Goal: Transaction & Acquisition: Book appointment/travel/reservation

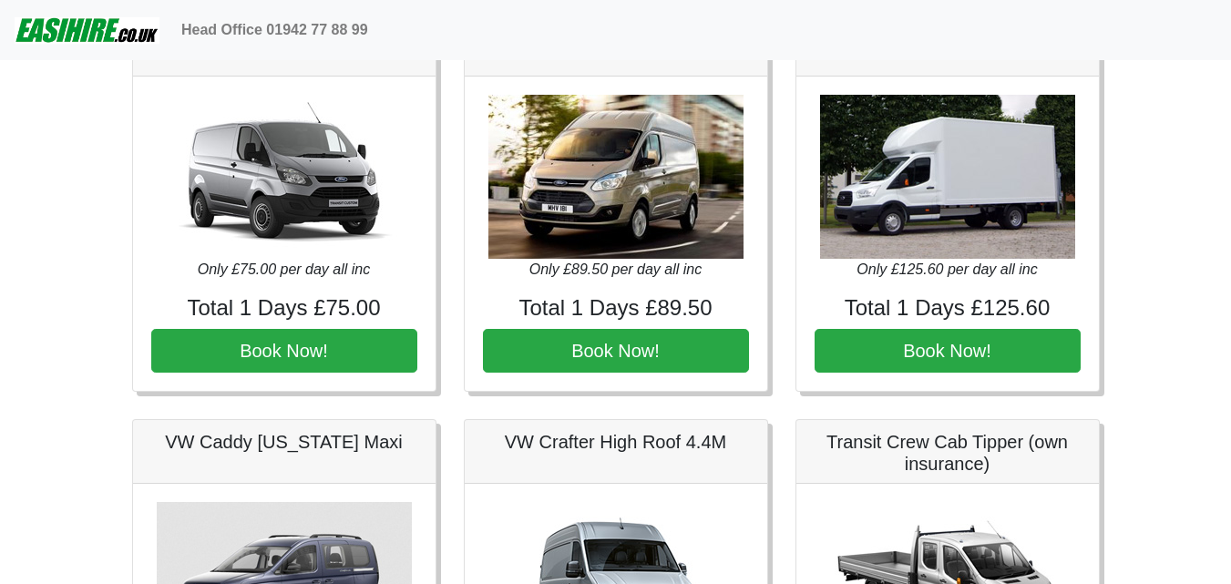
scroll to position [820, 0]
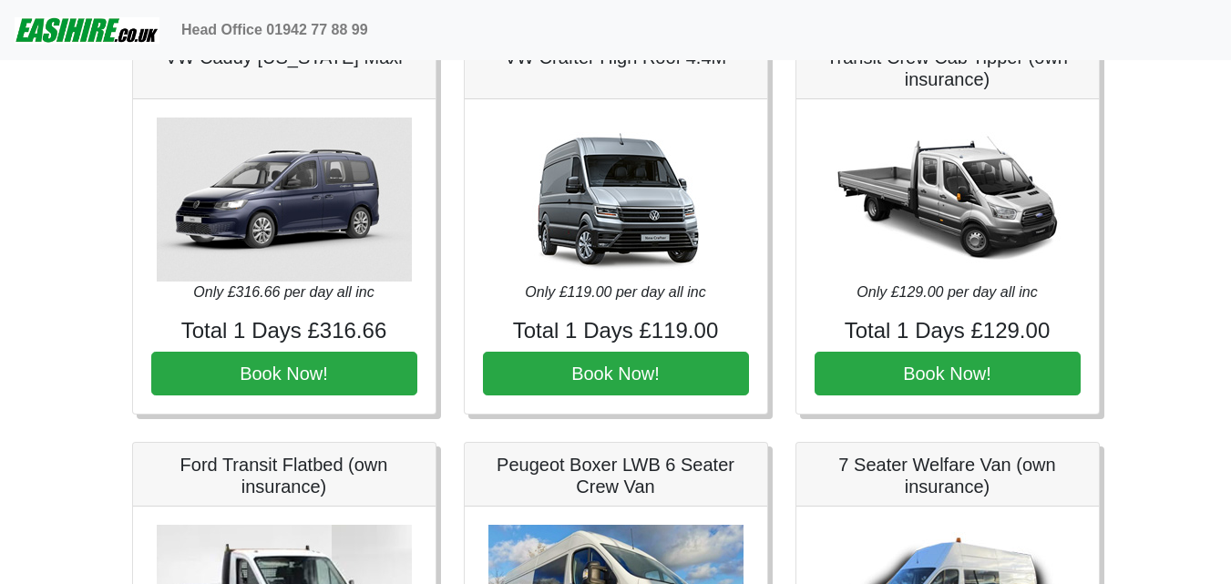
scroll to position [820, 0]
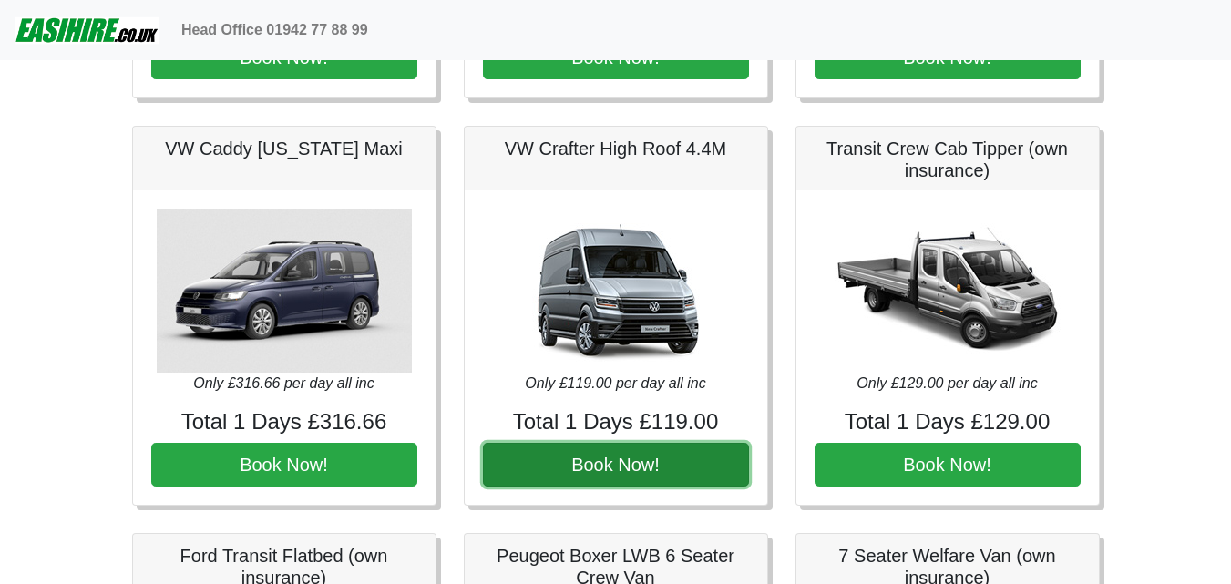
click at [610, 466] on button "Book Now!" at bounding box center [616, 465] width 266 height 44
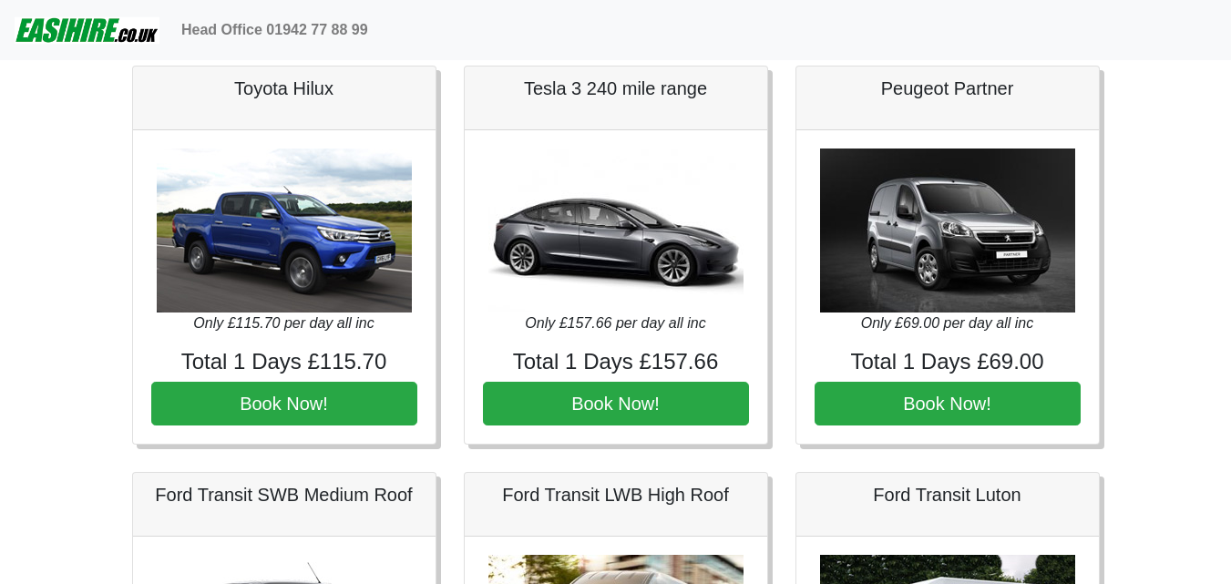
scroll to position [0, 0]
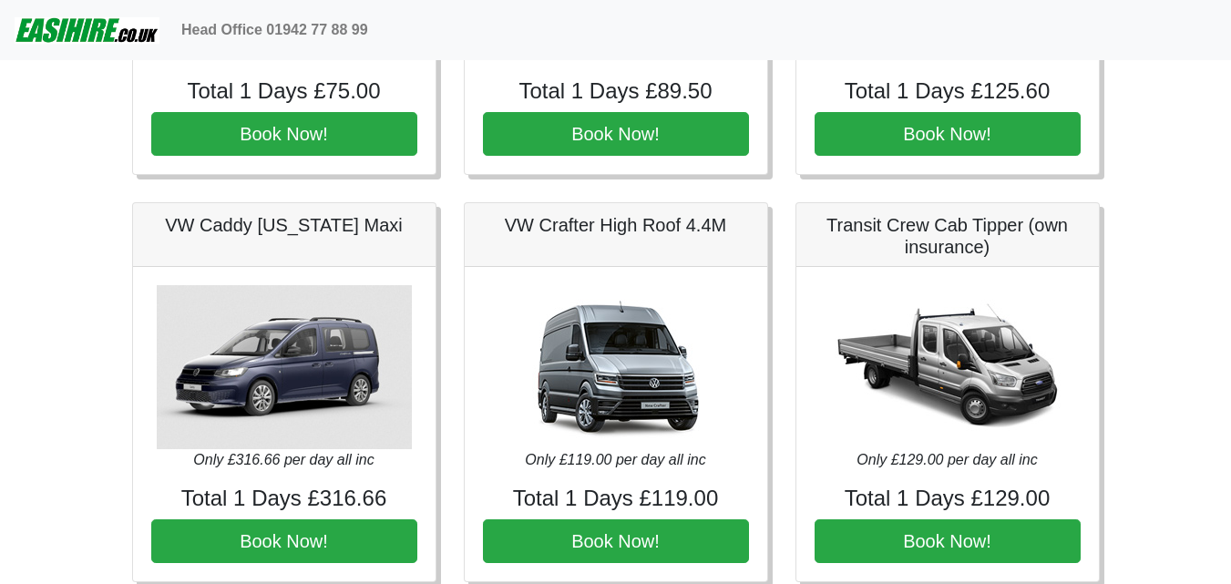
scroll to position [820, 0]
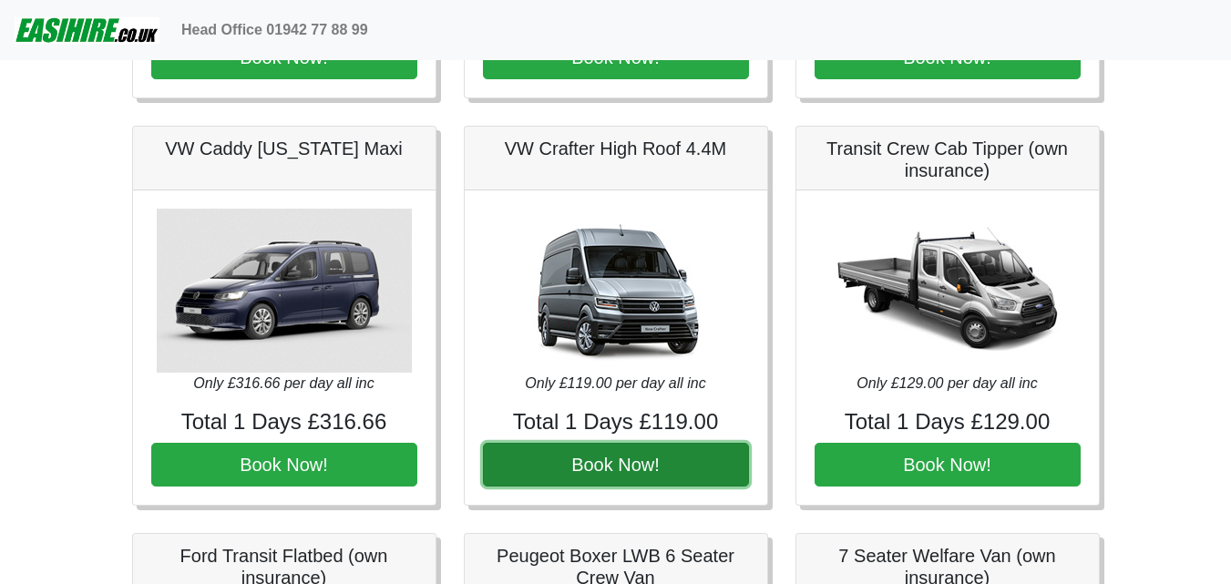
click at [682, 461] on button "Book Now!" at bounding box center [616, 465] width 266 height 44
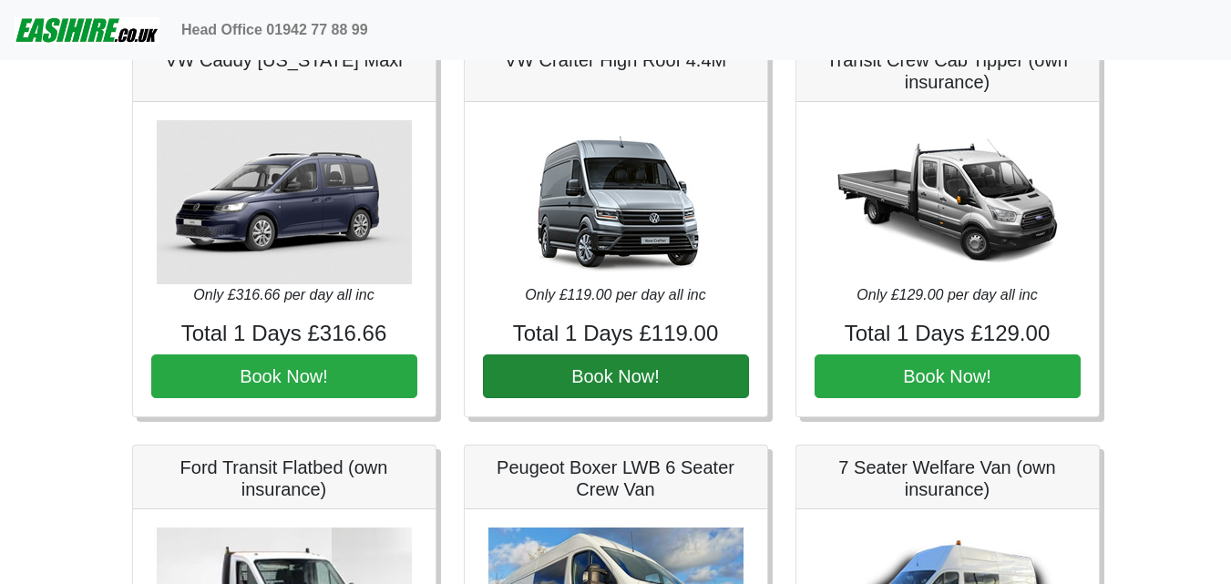
scroll to position [912, 0]
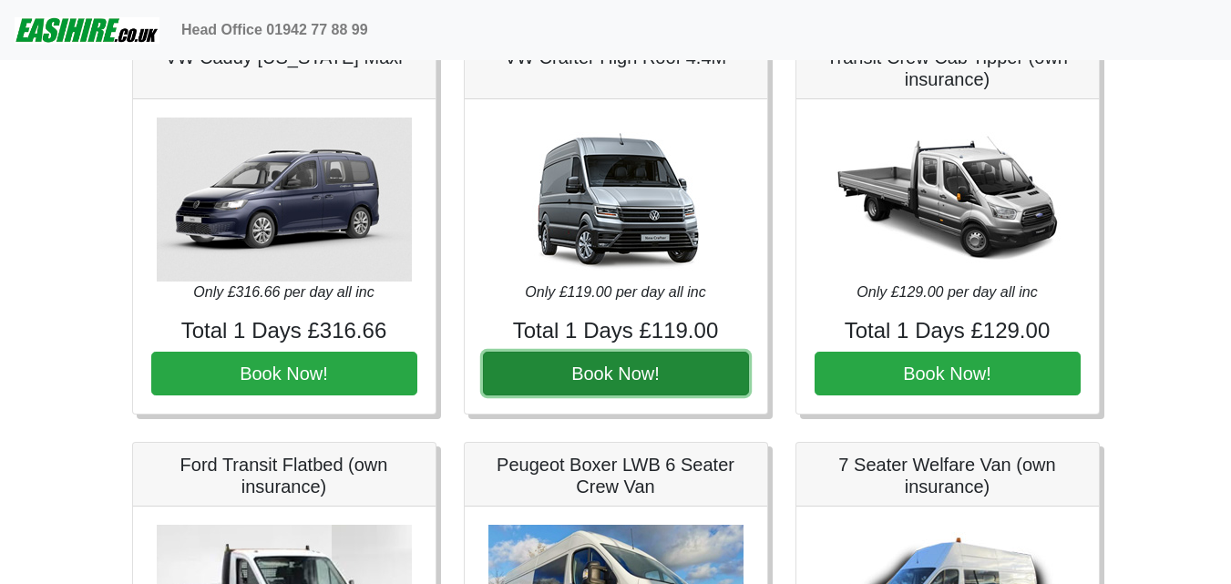
click at [694, 368] on button "Book Now!" at bounding box center [616, 374] width 266 height 44
